Goal: Navigation & Orientation: Find specific page/section

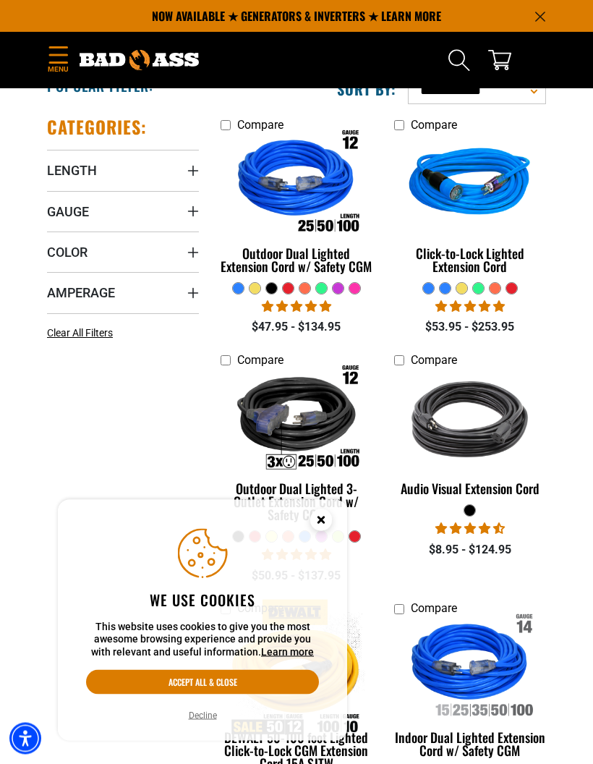
scroll to position [237, 0]
click at [328, 196] on img at bounding box center [296, 184] width 153 height 137
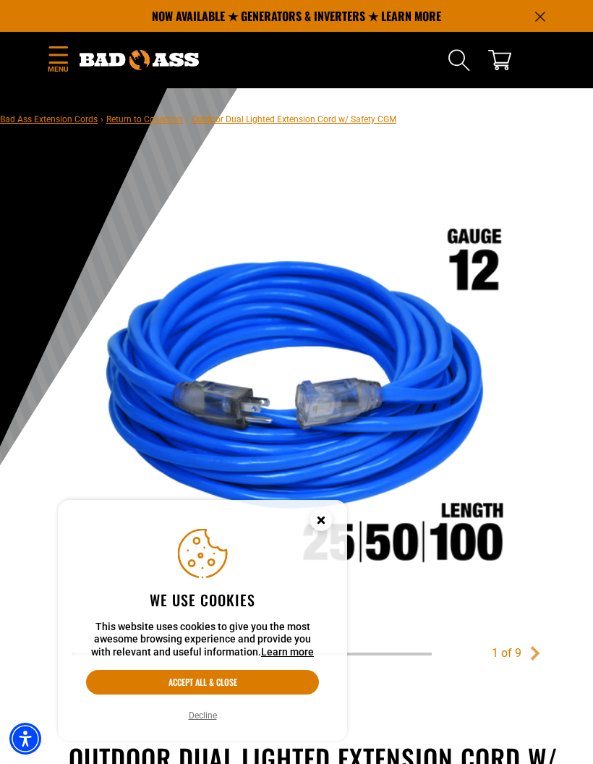
click at [320, 518] on icon "Cookie Consent" at bounding box center [320, 519] width 5 height 5
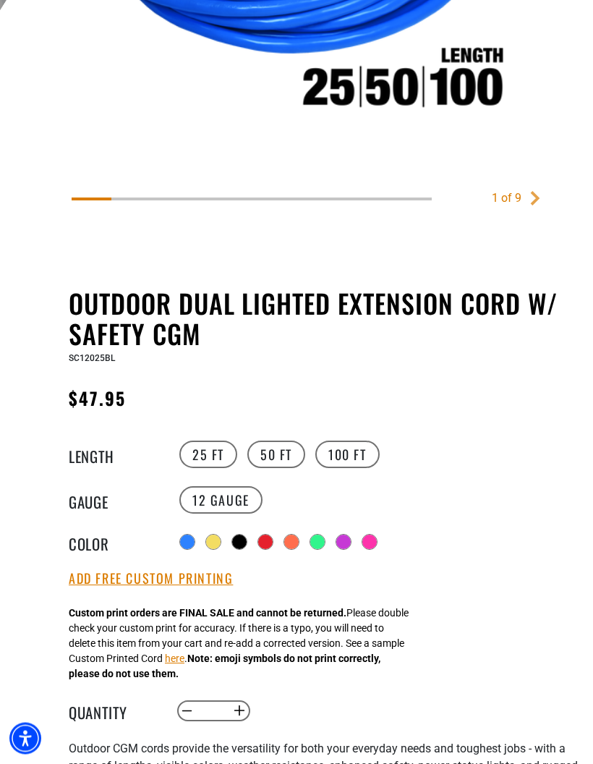
scroll to position [439, 0]
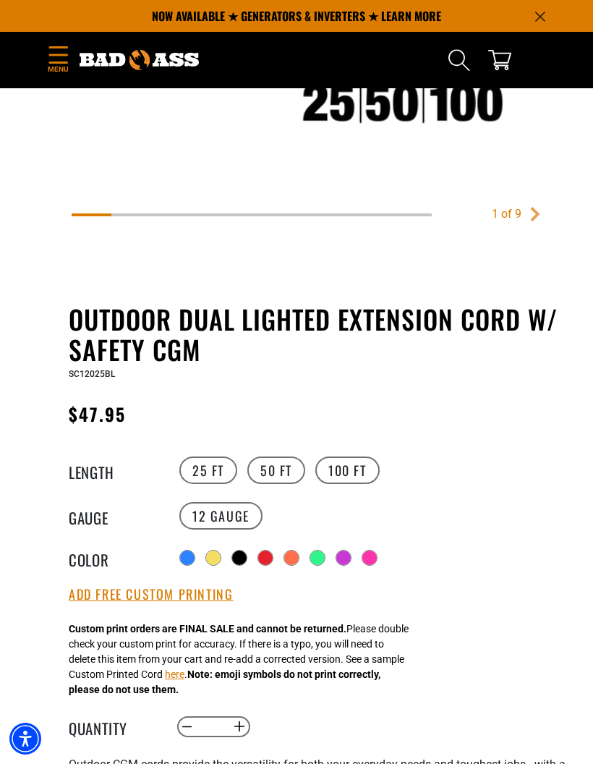
click at [274, 474] on label "50 FT" at bounding box center [276, 469] width 58 height 27
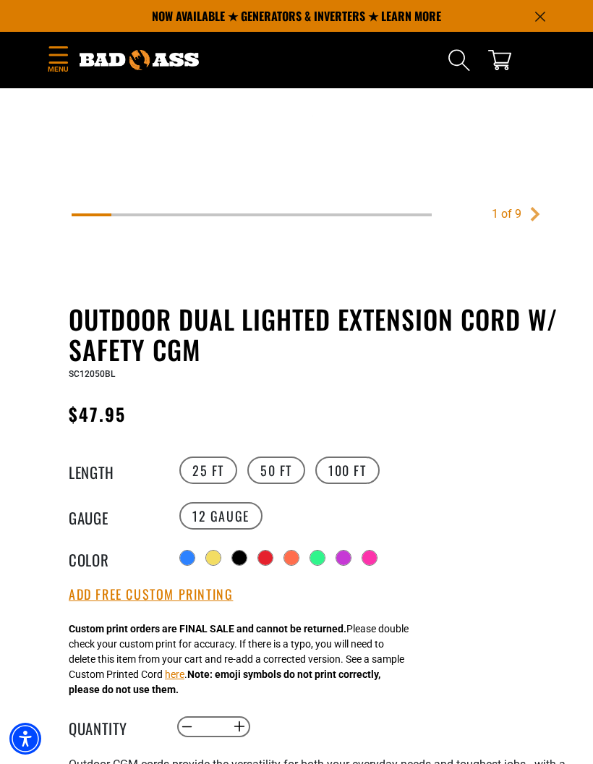
scroll to position [497, 0]
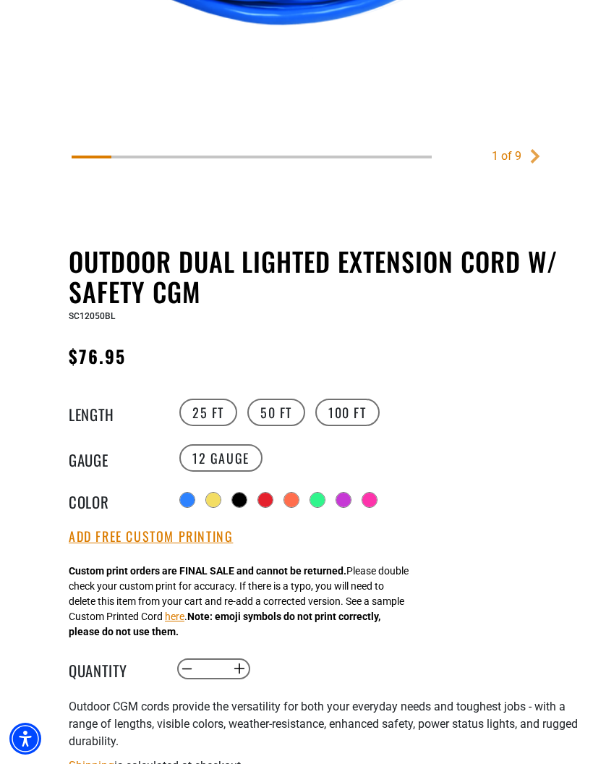
click at [243, 497] on div at bounding box center [239, 500] width 14 height 14
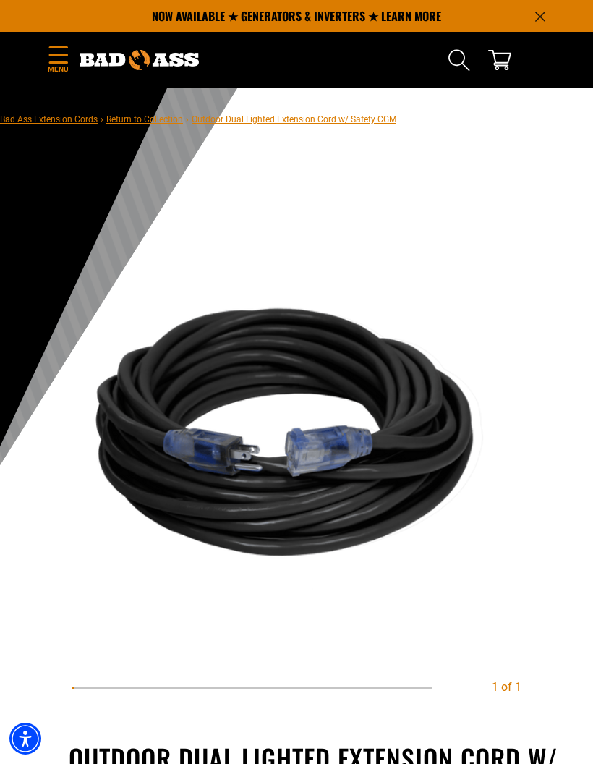
click at [54, 53] on icon "Menu" at bounding box center [58, 54] width 23 height 17
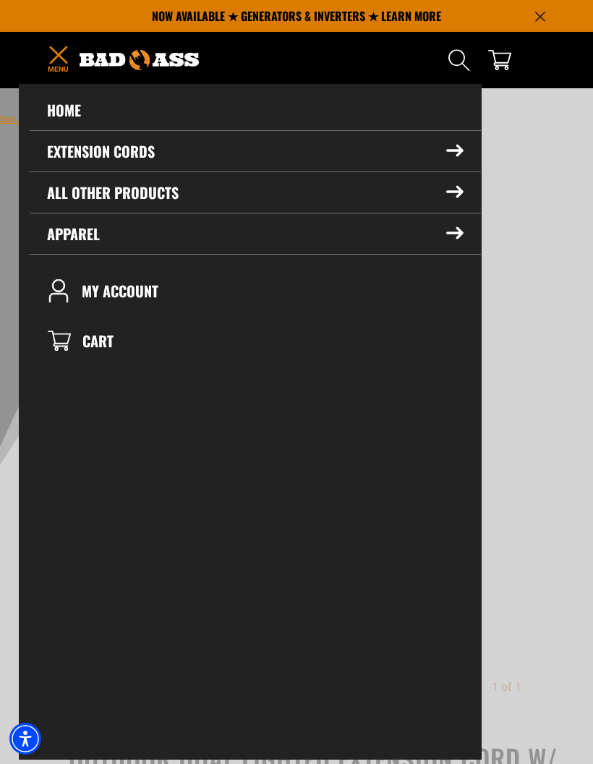
click at [448, 148] on icon at bounding box center [454, 151] width 17 height 12
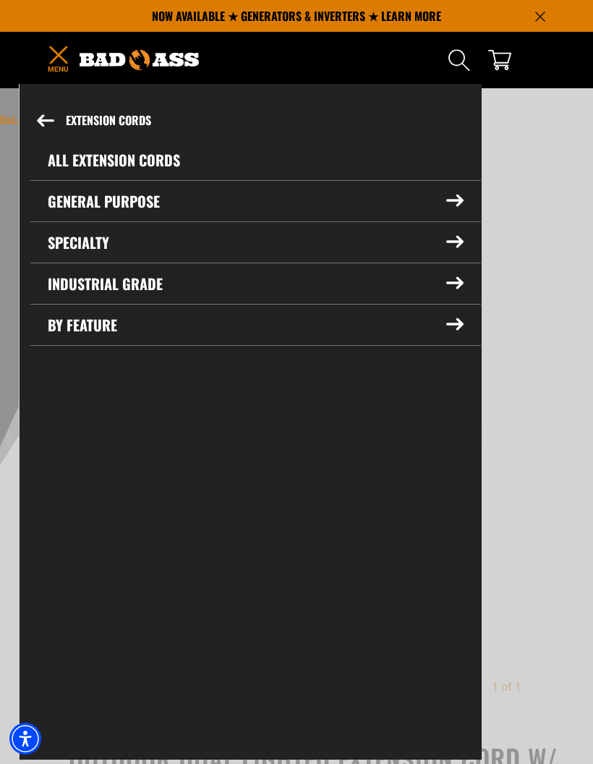
click at [451, 280] on icon at bounding box center [454, 283] width 17 height 12
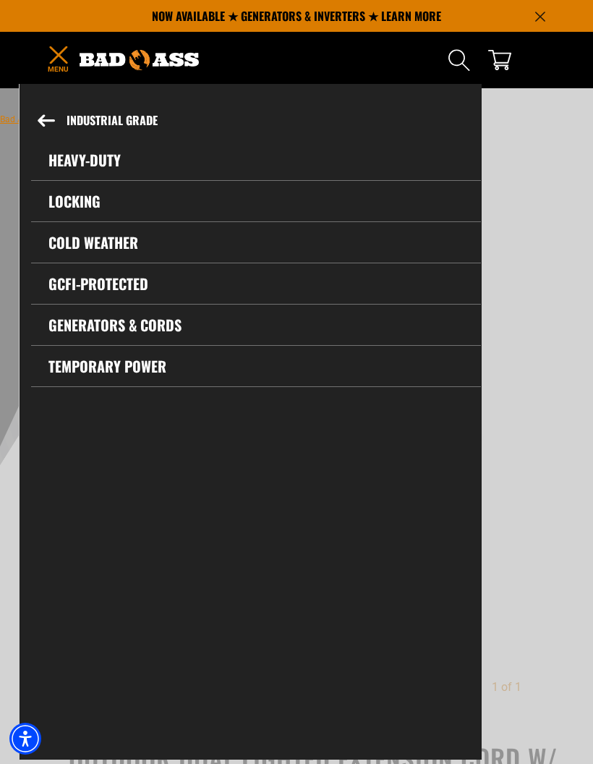
click at [92, 161] on link "Heavy-Duty" at bounding box center [256, 160] width 450 height 41
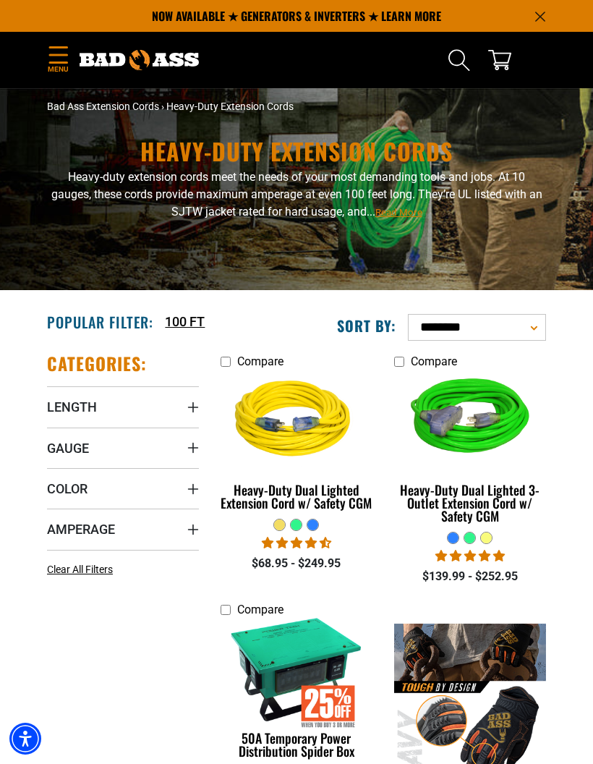
click at [69, 58] on icon "Menu" at bounding box center [58, 54] width 23 height 17
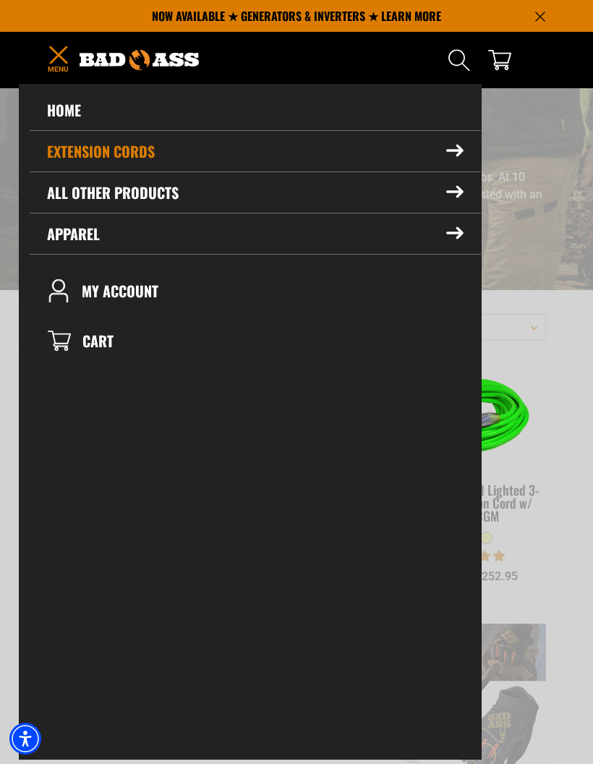
click at [454, 157] on icon at bounding box center [454, 151] width 17 height 12
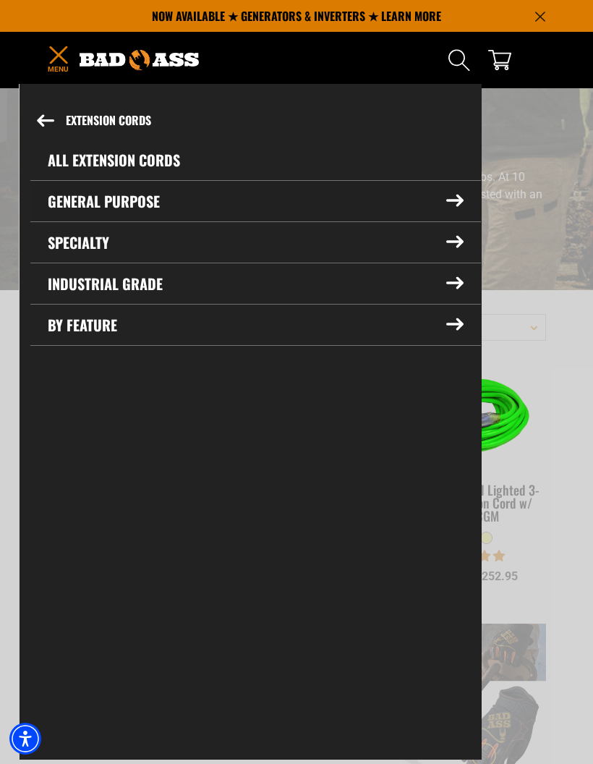
click at [451, 202] on icon at bounding box center [454, 201] width 17 height 12
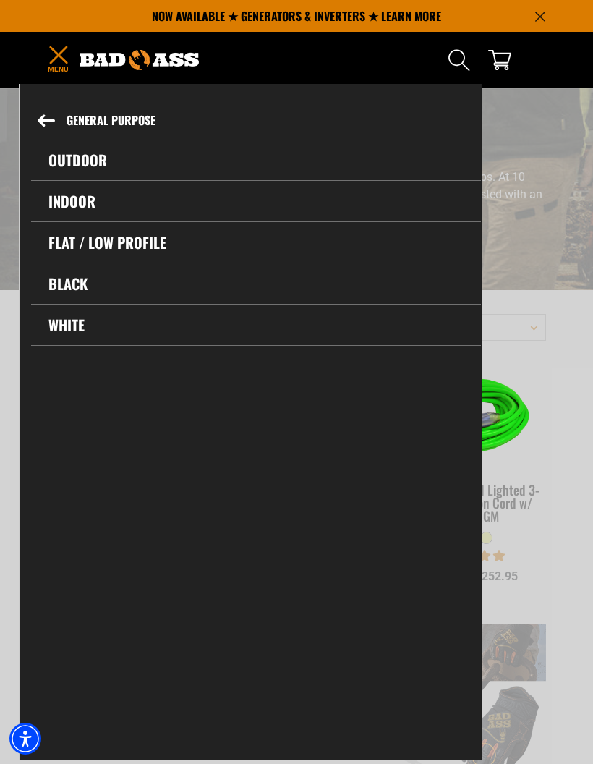
click at [64, 285] on link "Black" at bounding box center [256, 283] width 450 height 41
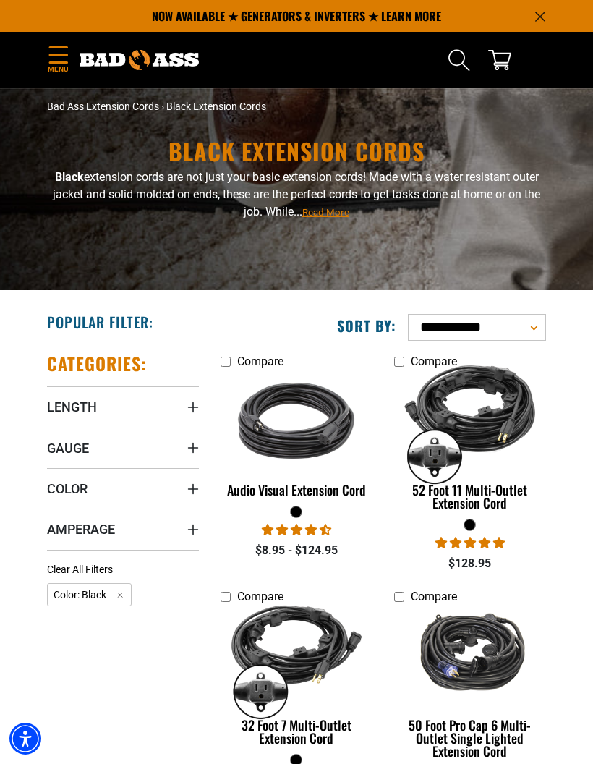
click at [60, 68] on span "Menu" at bounding box center [58, 69] width 22 height 11
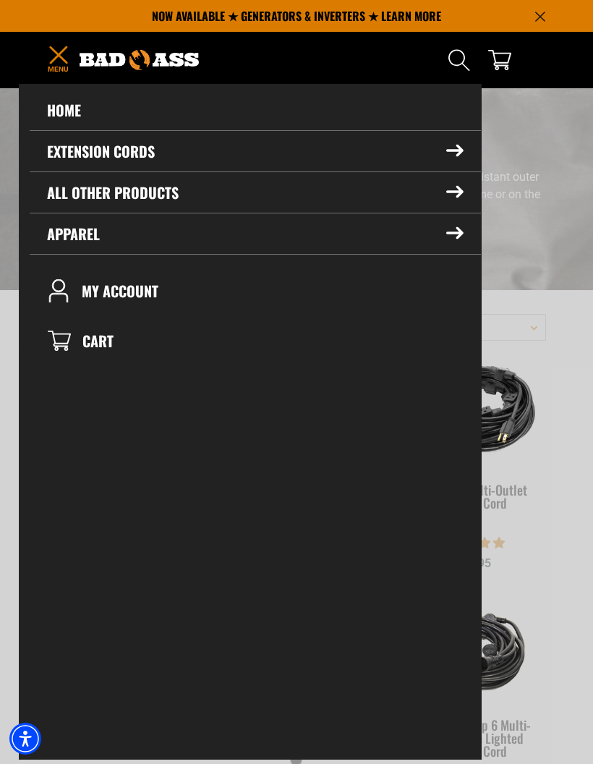
click at [453, 155] on icon at bounding box center [454, 151] width 17 height 12
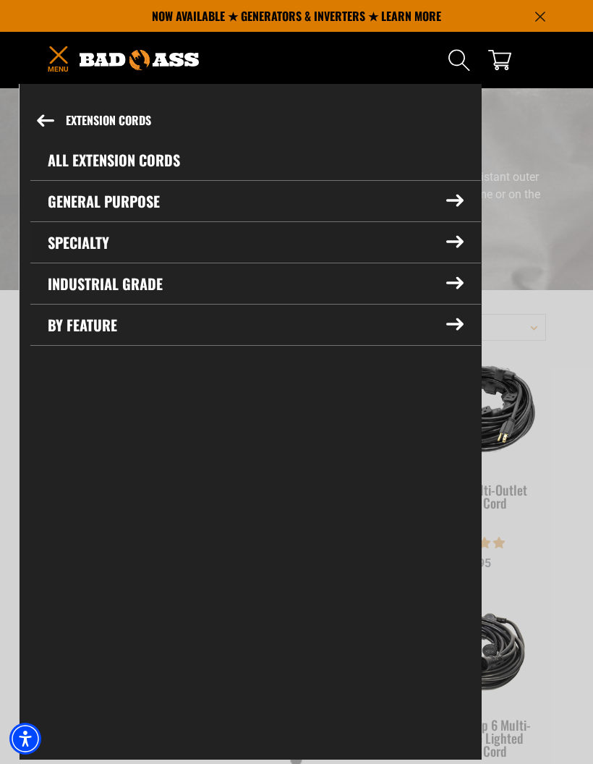
click at [450, 247] on icon at bounding box center [454, 242] width 17 height 12
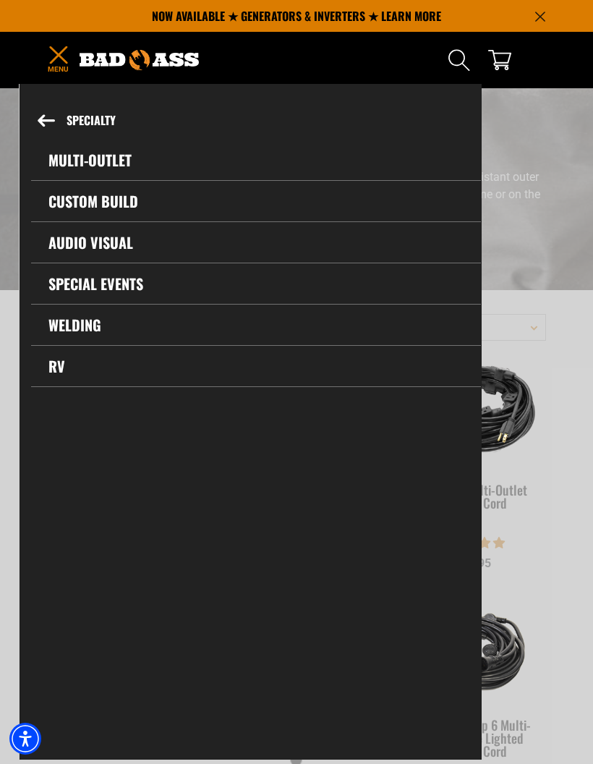
click at [50, 119] on icon at bounding box center [46, 120] width 17 height 12
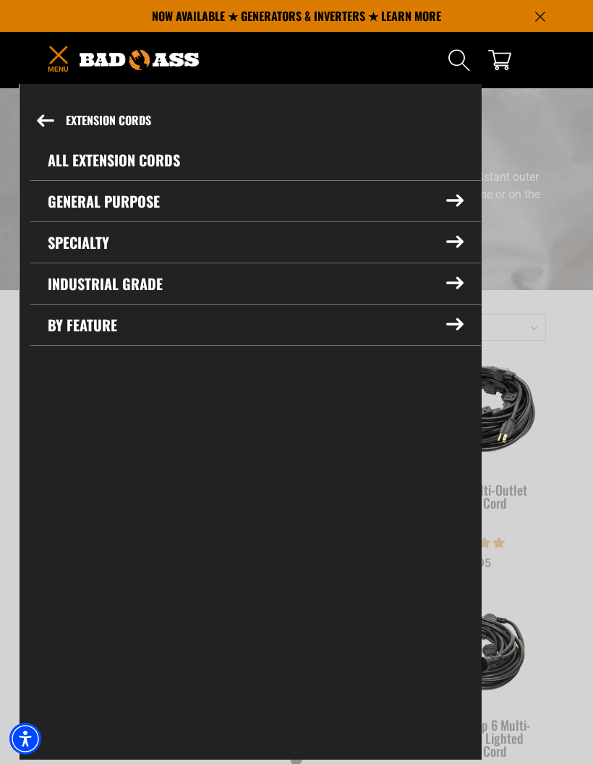
click at [453, 325] on icon at bounding box center [454, 324] width 17 height 12
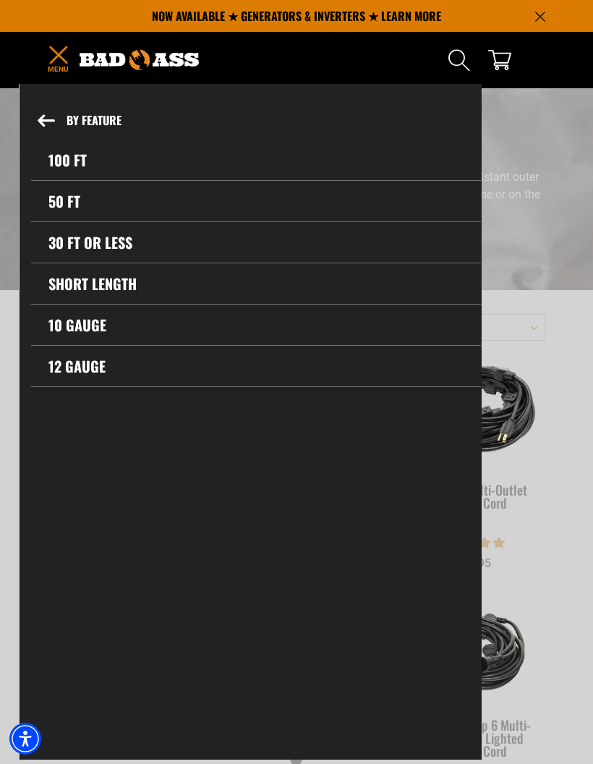
click at [48, 119] on icon at bounding box center [46, 120] width 17 height 12
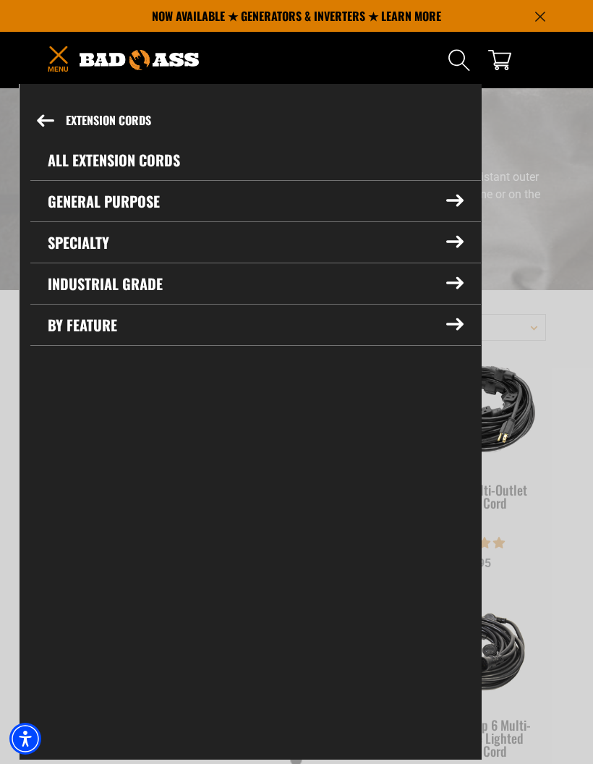
click at [451, 203] on icon at bounding box center [454, 201] width 17 height 12
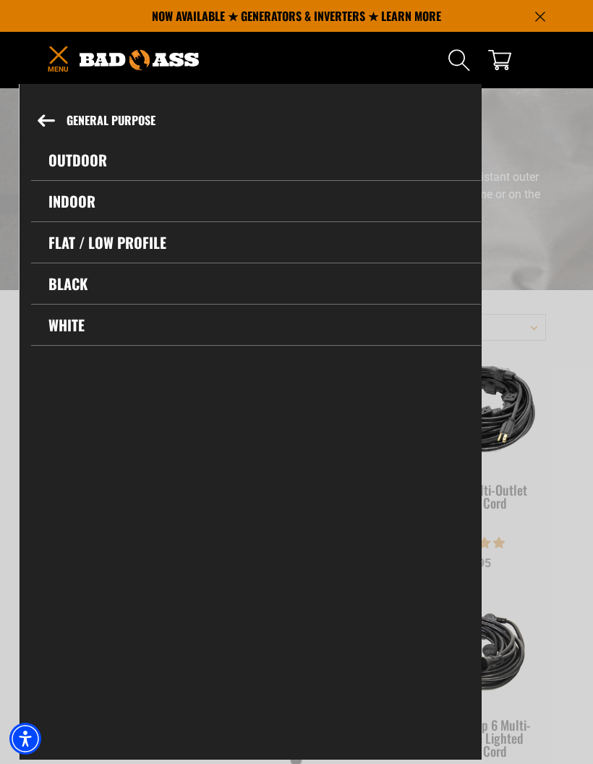
click at [86, 169] on link "Outdoor" at bounding box center [256, 160] width 450 height 41
